Goal: Information Seeking & Learning: Learn about a topic

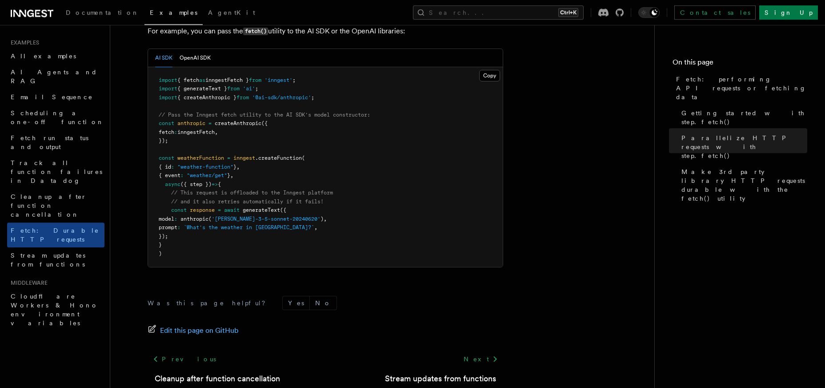
scroll to position [846, 0]
click at [524, 16] on button "Search... Ctrl+K" at bounding box center [498, 12] width 171 height 14
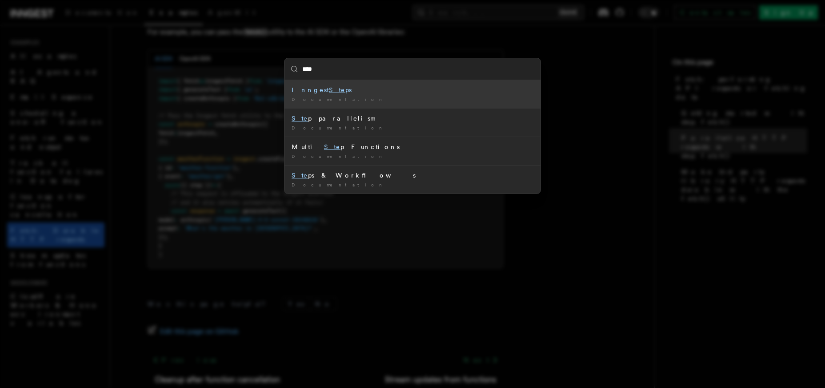
type input "****"
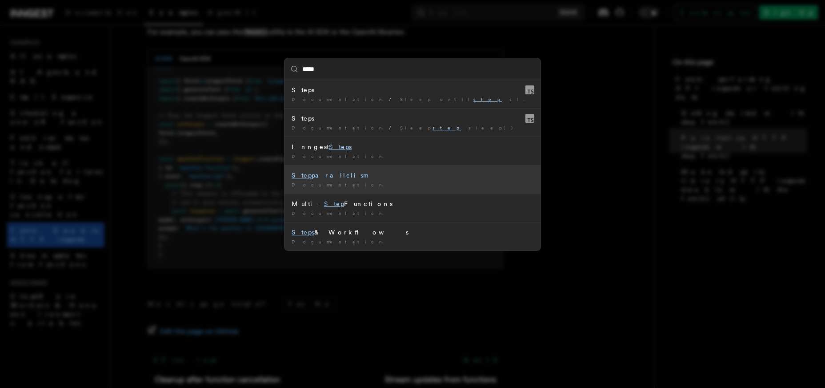
click at [348, 178] on div "Step parallelism" at bounding box center [413, 175] width 242 height 9
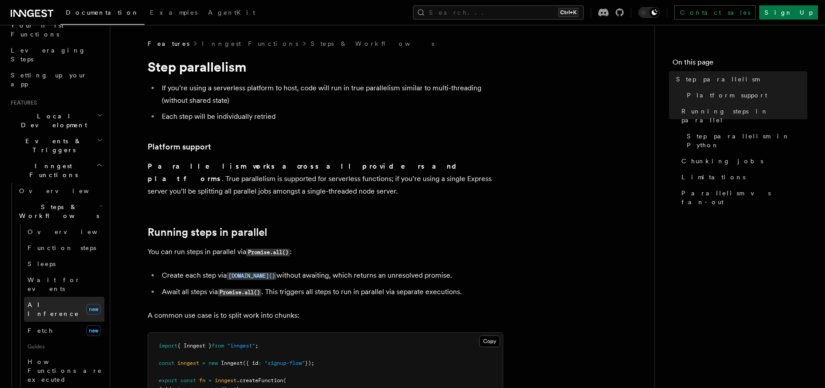
scroll to position [85, 0]
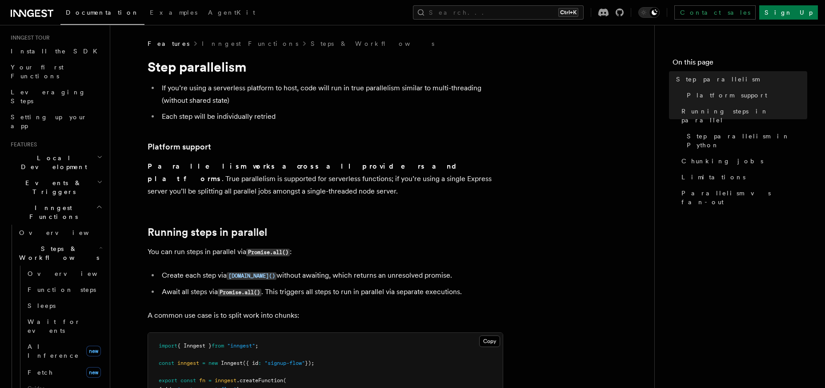
click at [100, 178] on icon "button" at bounding box center [100, 181] width 6 height 7
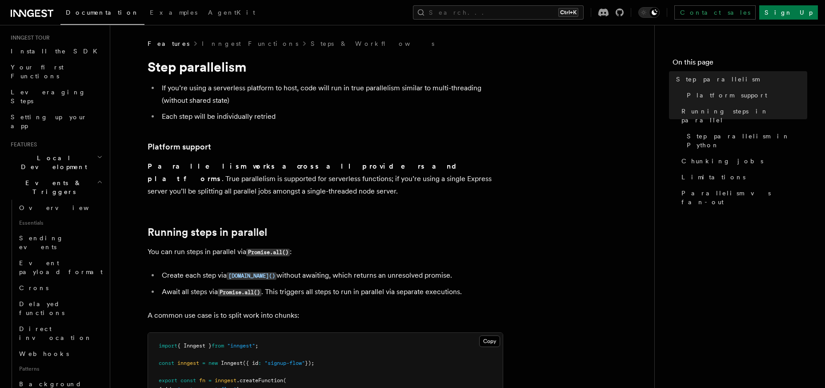
click at [100, 178] on icon "button" at bounding box center [100, 181] width 6 height 7
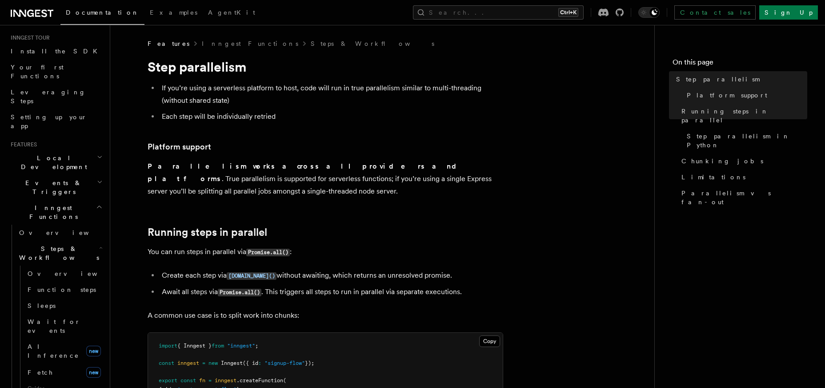
click at [100, 156] on icon "button" at bounding box center [100, 157] width 4 height 2
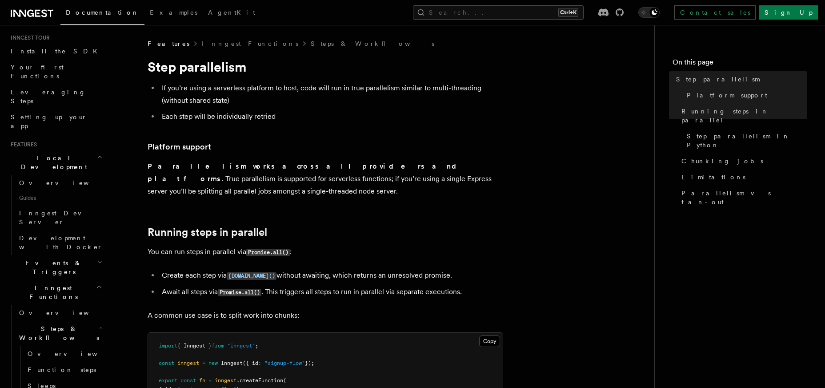
click at [100, 153] on icon "button" at bounding box center [100, 156] width 6 height 7
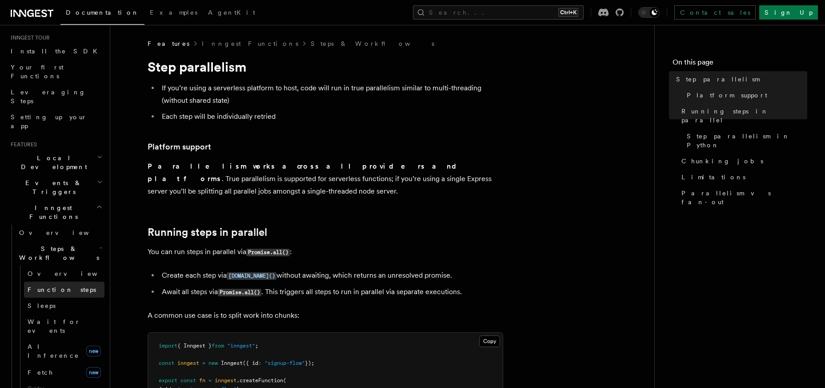
click at [52, 286] on span "Function steps" at bounding box center [62, 289] width 68 height 7
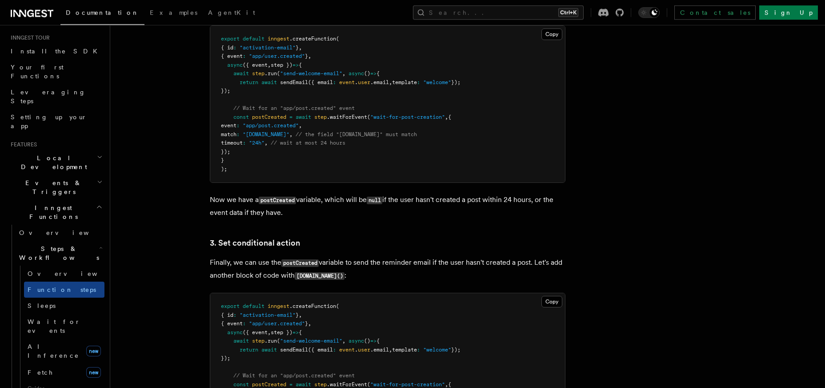
scroll to position [969, 0]
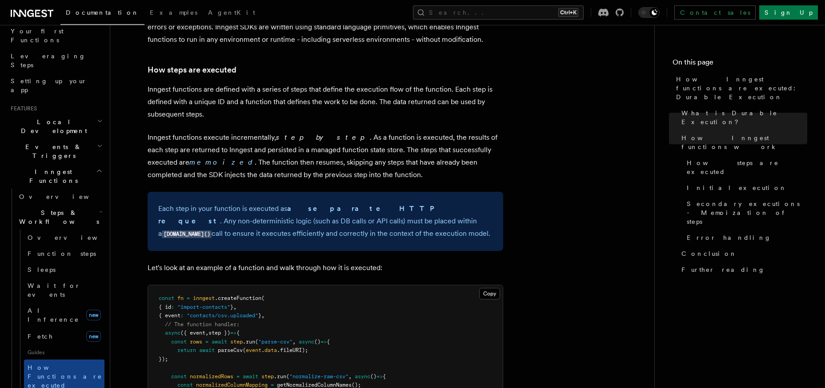
scroll to position [638, 0]
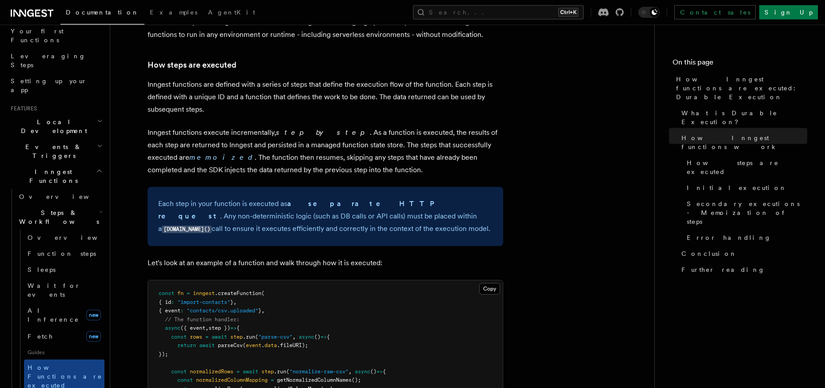
click at [244, 126] on p "Inngest functions execute incrementally, step by step . As a function is execut…" at bounding box center [326, 151] width 356 height 50
click at [238, 126] on p "Inngest functions execute incrementally, step by step . As a function is execut…" at bounding box center [326, 151] width 356 height 50
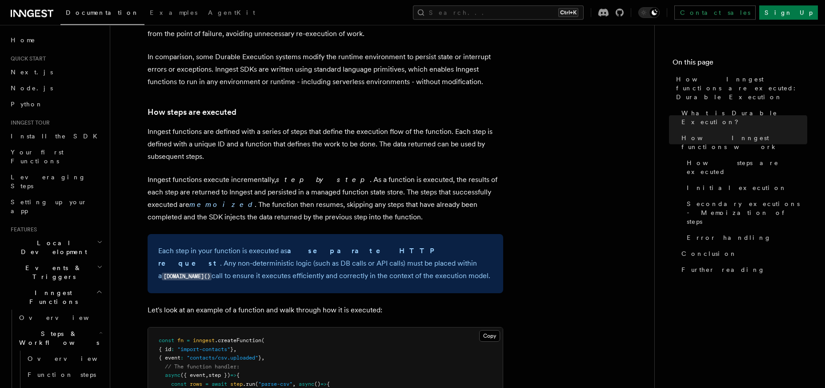
scroll to position [590, 0]
click at [233, 175] on p "Inngest functions execute incrementally, step by step . As a function is execut…" at bounding box center [326, 200] width 356 height 50
click at [386, 197] on p "Inngest functions execute incrementally, step by step . As a function is execut…" at bounding box center [326, 200] width 356 height 50
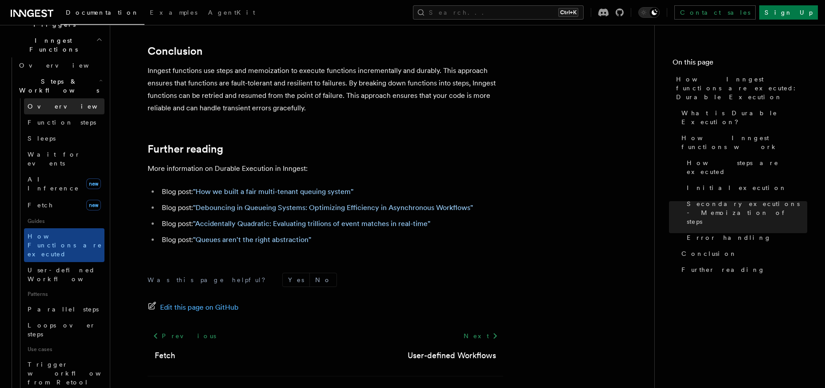
scroll to position [252, 0]
click at [68, 300] on link "Parallel steps" at bounding box center [64, 308] width 80 height 16
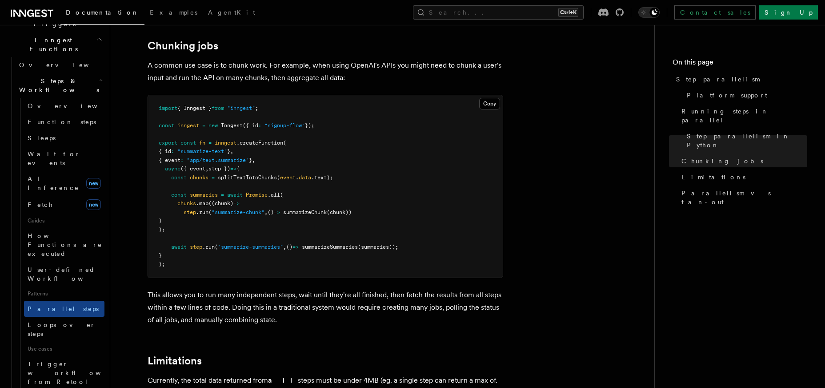
scroll to position [1250, 0]
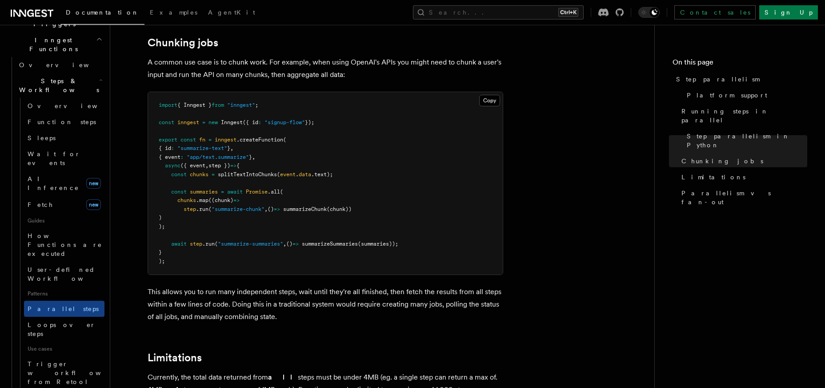
click at [235, 56] on p "A common use case is to chunk work. For example, when using OpenAI's APIs you m…" at bounding box center [326, 68] width 356 height 25
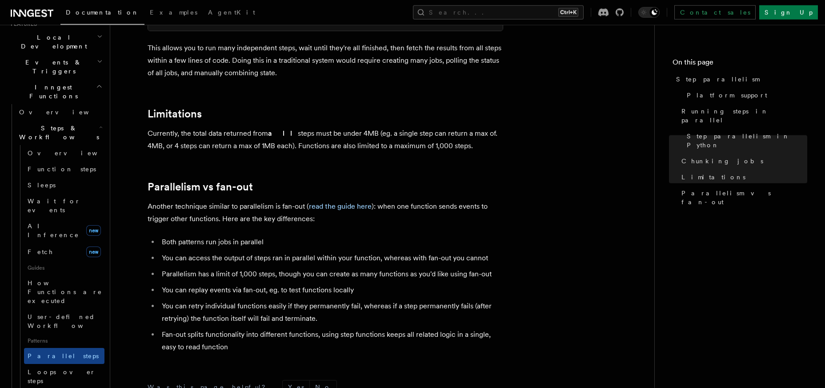
scroll to position [193, 0]
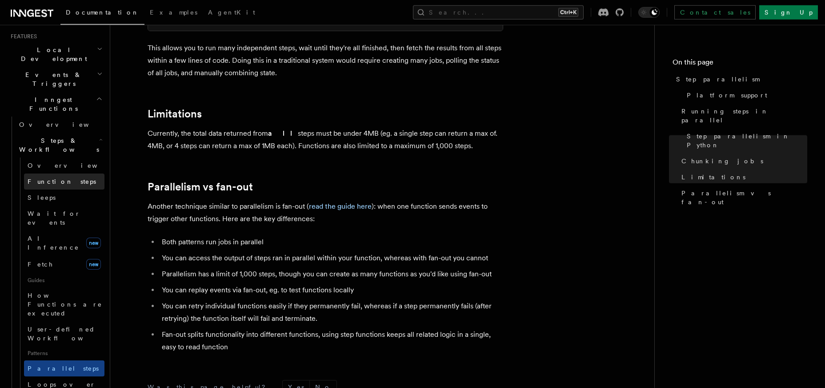
click at [58, 178] on span "Function steps" at bounding box center [62, 181] width 68 height 7
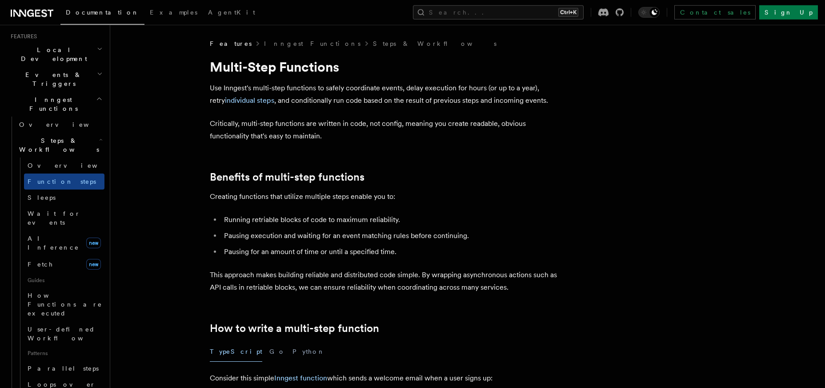
click at [63, 291] on span "How Functions are executed" at bounding box center [66, 304] width 77 height 27
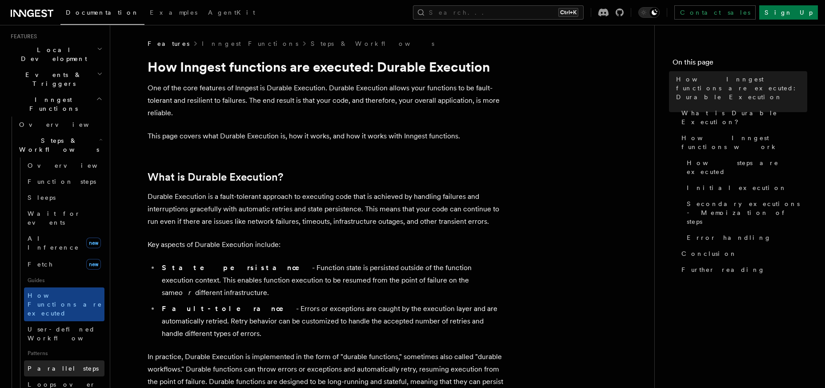
click at [71, 360] on link "Parallel steps" at bounding box center [64, 368] width 80 height 16
